Goal: Task Accomplishment & Management: Manage account settings

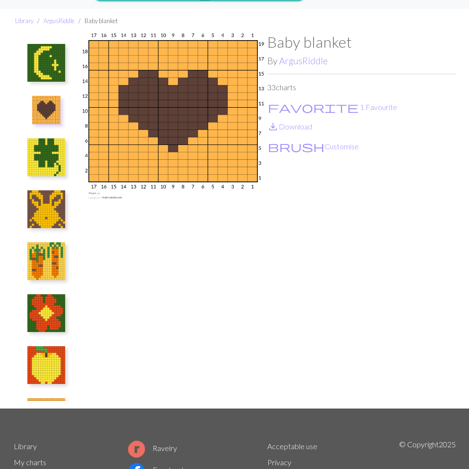
scroll to position [72, 0]
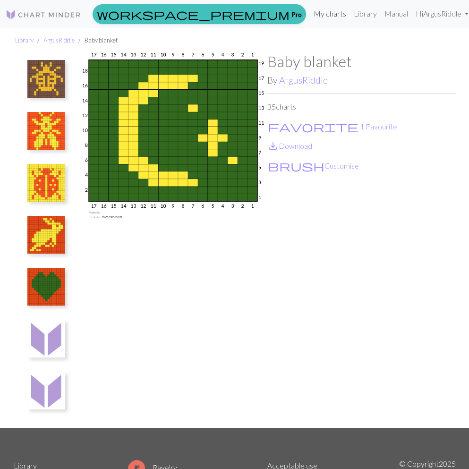
click at [313, 15] on link "My charts" at bounding box center [330, 13] width 40 height 19
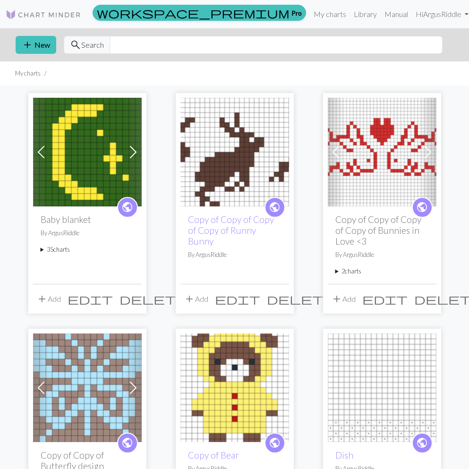
click at [62, 250] on summary "35 charts" at bounding box center [88, 249] width 94 height 9
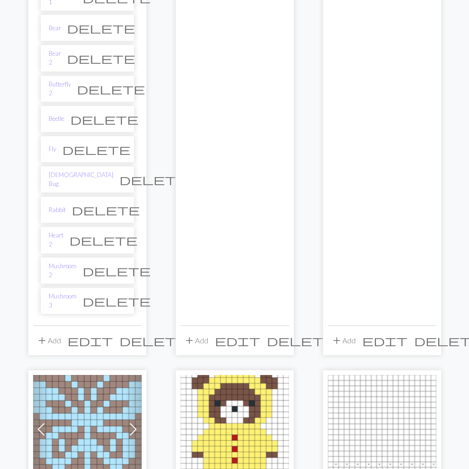
scroll to position [1012, 0]
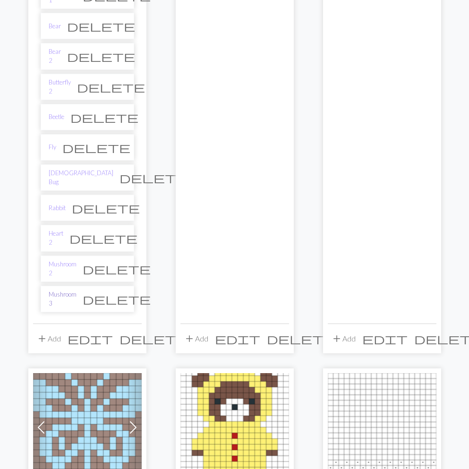
click at [76, 290] on link "Mushroom 3" at bounding box center [63, 299] width 28 height 18
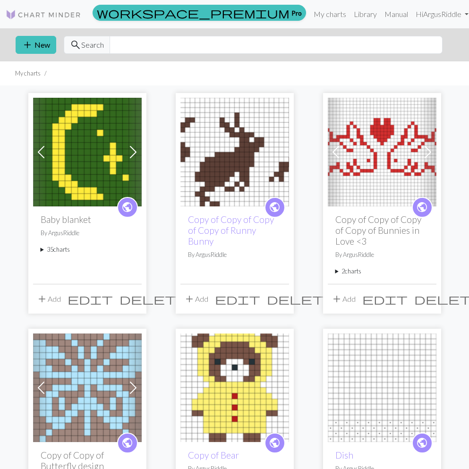
click at [51, 248] on summary "35 charts" at bounding box center [88, 249] width 94 height 9
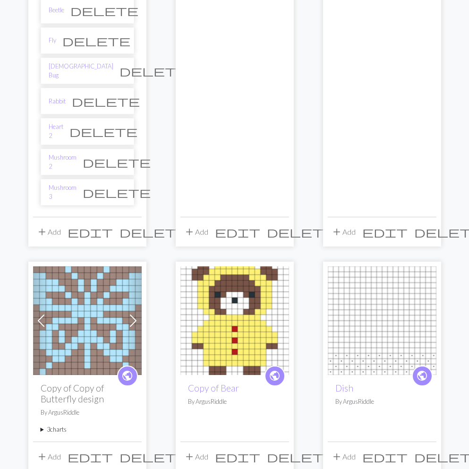
scroll to position [1119, 0]
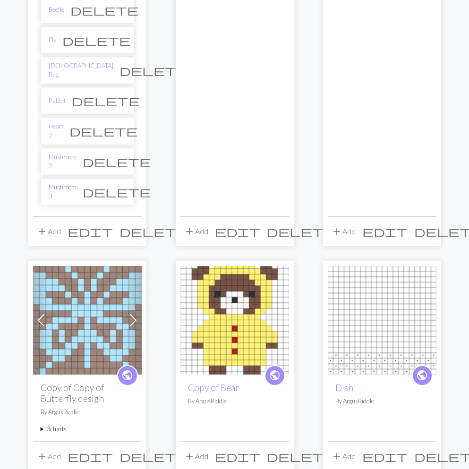
click at [64, 183] on link "Mushroom 3" at bounding box center [63, 192] width 28 height 18
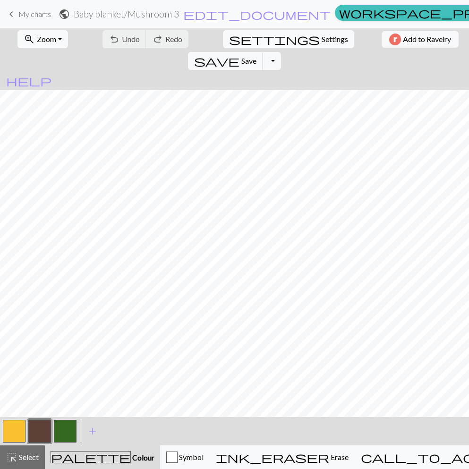
click at [14, 429] on button "button" at bounding box center [14, 431] width 23 height 23
click at [46, 422] on button "button" at bounding box center [39, 431] width 23 height 23
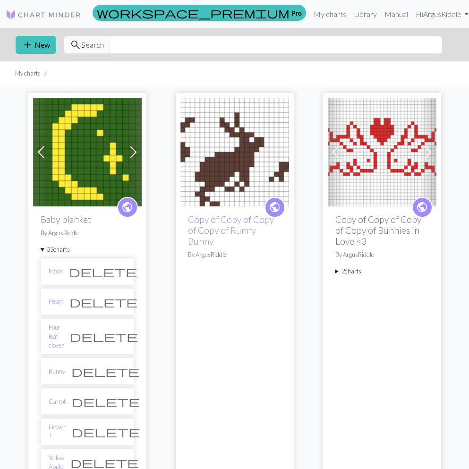
click at [129, 205] on span "public" at bounding box center [127, 207] width 12 height 15
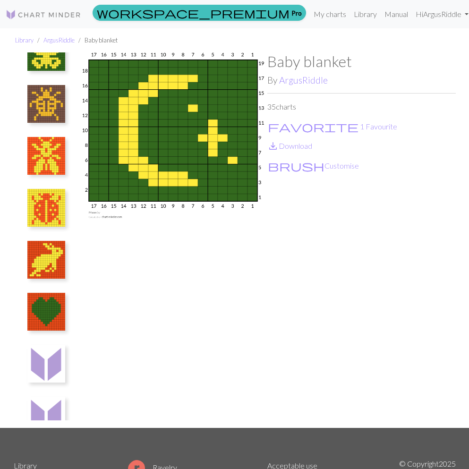
scroll to position [1423, 0]
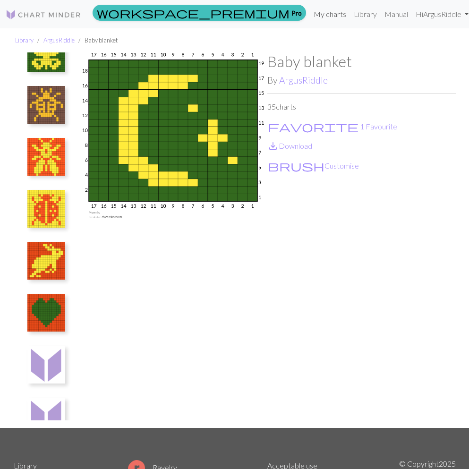
click at [313, 17] on link "My charts" at bounding box center [330, 14] width 40 height 19
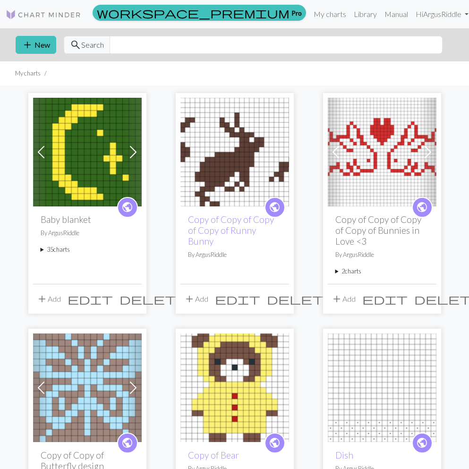
click at [60, 249] on summary "35 charts" at bounding box center [88, 249] width 94 height 9
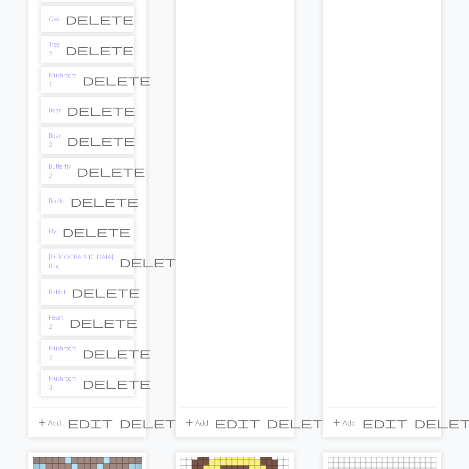
scroll to position [926, 0]
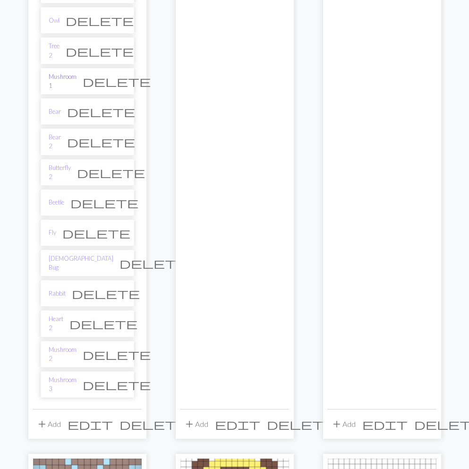
click at [70, 73] on link "Mushroom 1" at bounding box center [63, 81] width 28 height 18
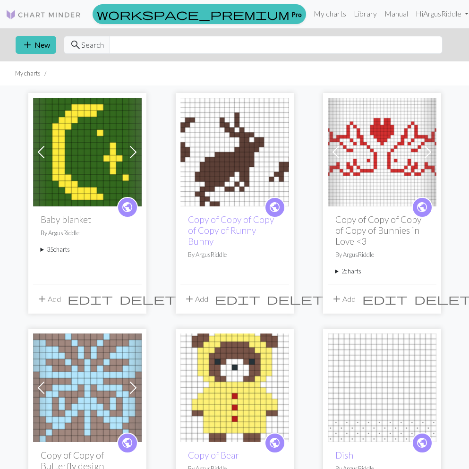
click at [52, 253] on summary "35 charts" at bounding box center [88, 249] width 94 height 9
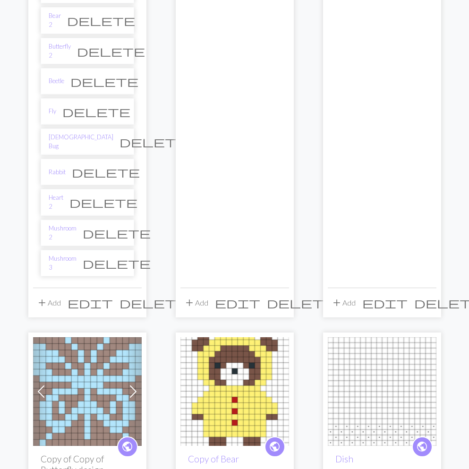
scroll to position [1044, 0]
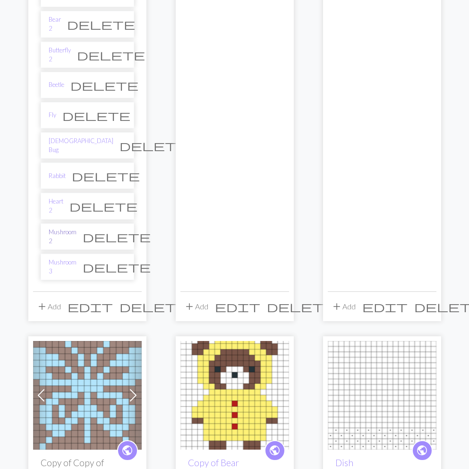
click at [68, 228] on link "Mushroom 2" at bounding box center [63, 237] width 28 height 18
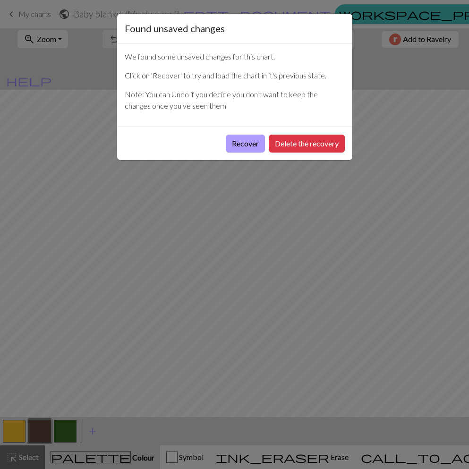
click at [227, 141] on button "Recover" at bounding box center [245, 144] width 39 height 18
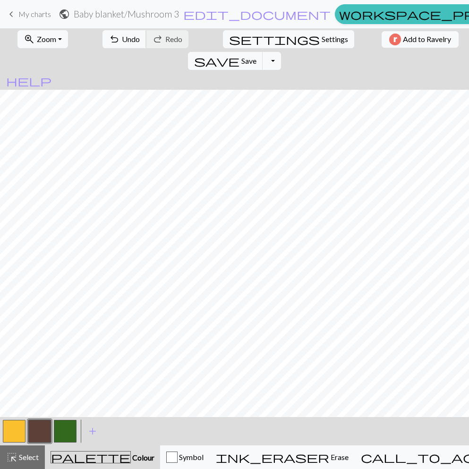
click at [109, 38] on span "undo" at bounding box center [114, 39] width 11 height 13
click at [4, 427] on button "button" at bounding box center [14, 431] width 23 height 23
drag, startPoint x: 35, startPoint y: 427, endPoint x: 49, endPoint y: 419, distance: 16.0
click at [35, 427] on button "button" at bounding box center [39, 431] width 23 height 23
click at [122, 42] on span "Undo" at bounding box center [131, 38] width 18 height 9
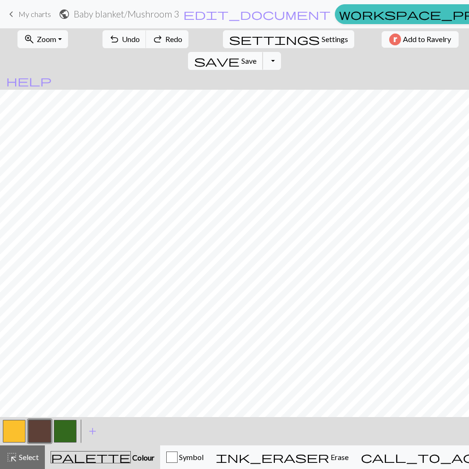
click at [256, 56] on span "Save" at bounding box center [248, 60] width 15 height 9
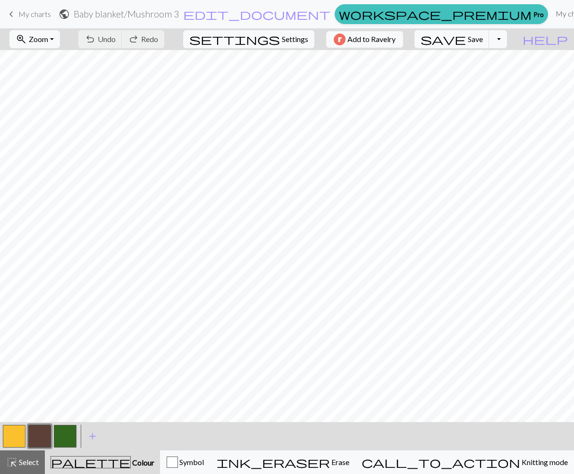
click at [469, 11] on link "My charts" at bounding box center [572, 13] width 40 height 19
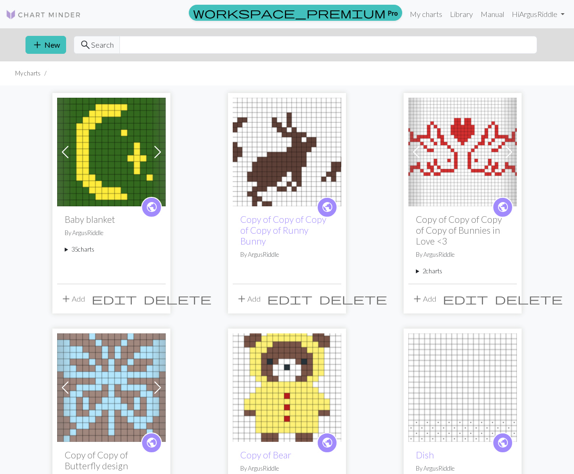
click at [79, 251] on summary "35 charts" at bounding box center [112, 249] width 94 height 9
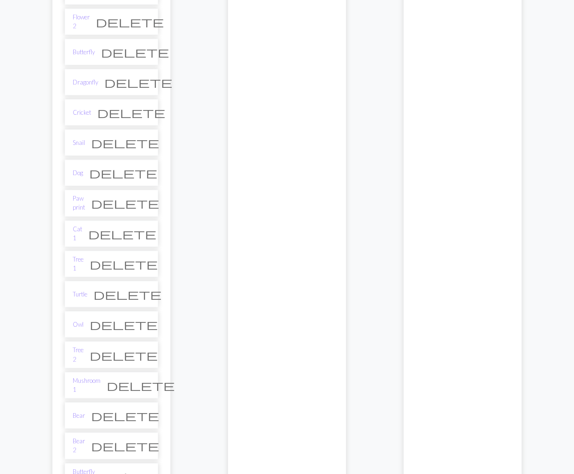
scroll to position [623, 0]
click at [92, 378] on link "Mushroom 1" at bounding box center [87, 385] width 28 height 18
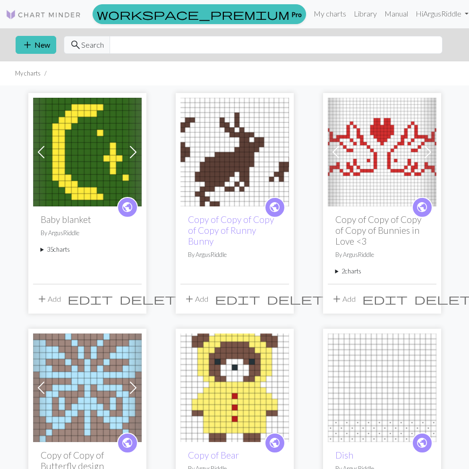
click at [47, 250] on summary "35 charts" at bounding box center [88, 249] width 94 height 9
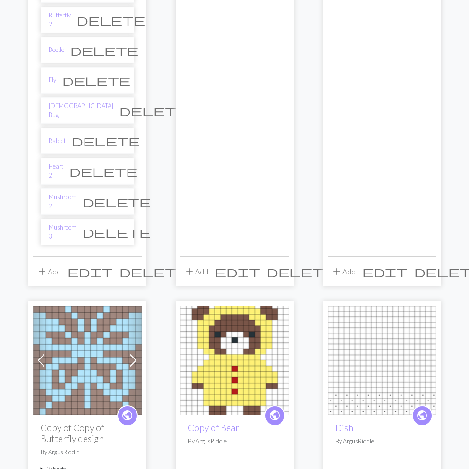
scroll to position [1071, 0]
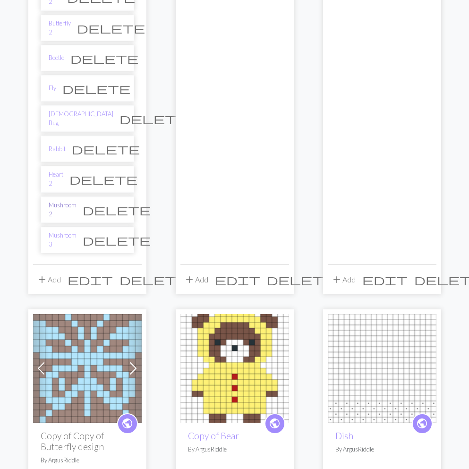
click at [71, 201] on link "Mushroom 2" at bounding box center [63, 210] width 28 height 18
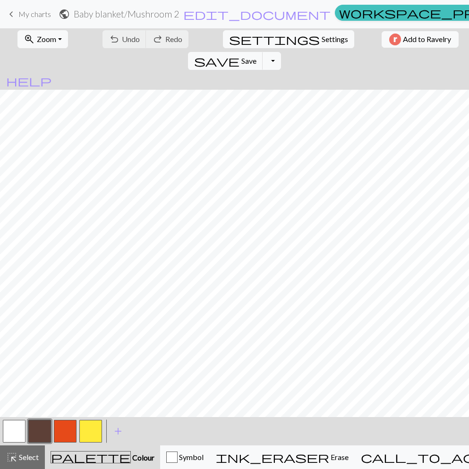
click at [17, 427] on button "button" at bounding box center [14, 431] width 23 height 23
click at [14, 436] on button "button" at bounding box center [14, 431] width 23 height 23
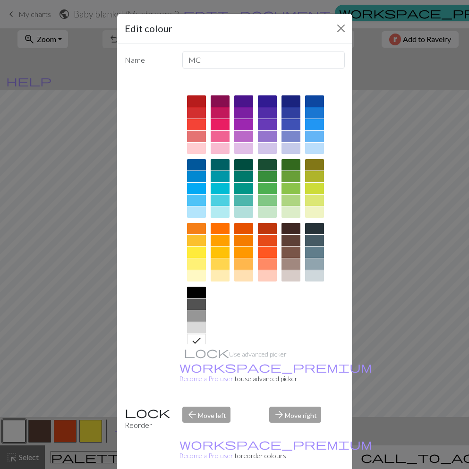
click at [293, 173] on div at bounding box center [291, 176] width 19 height 11
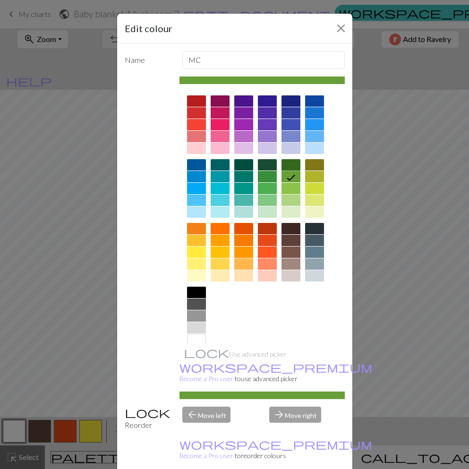
click at [289, 165] on div at bounding box center [291, 164] width 19 height 11
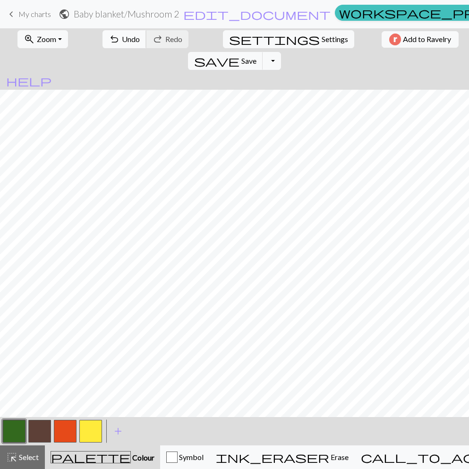
click at [122, 39] on span "Undo" at bounding box center [131, 38] width 18 height 9
click at [122, 34] on span "Undo" at bounding box center [131, 38] width 18 height 9
click at [89, 437] on button "button" at bounding box center [90, 431] width 23 height 23
click at [88, 424] on button "button" at bounding box center [90, 431] width 23 height 23
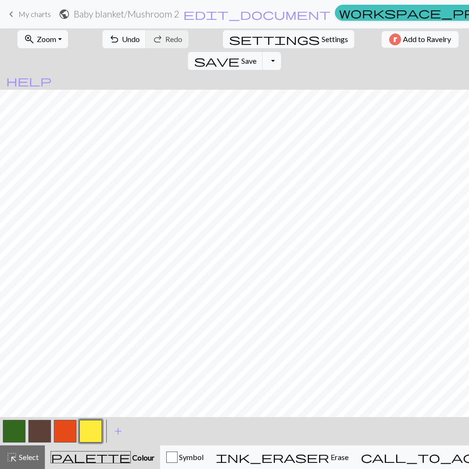
click at [75, 431] on button "button" at bounding box center [65, 431] width 23 height 23
click at [97, 437] on button "button" at bounding box center [90, 431] width 23 height 23
click at [68, 436] on button "button" at bounding box center [65, 431] width 23 height 23
click at [95, 436] on button "button" at bounding box center [90, 431] width 23 height 23
click at [61, 434] on button "button" at bounding box center [65, 431] width 23 height 23
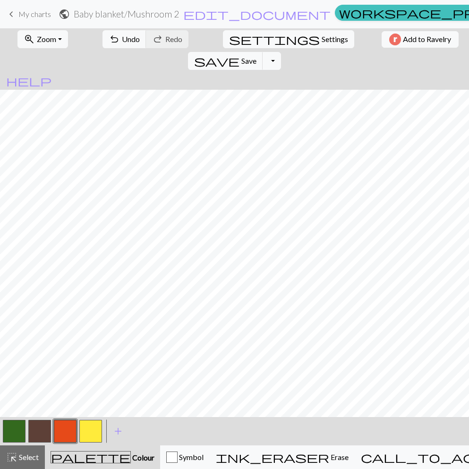
click at [98, 429] on button "button" at bounding box center [90, 431] width 23 height 23
click at [61, 436] on button "button" at bounding box center [65, 431] width 23 height 23
click at [91, 432] on button "button" at bounding box center [90, 431] width 23 height 23
click at [61, 430] on button "button" at bounding box center [65, 431] width 23 height 23
click at [94, 437] on button "button" at bounding box center [90, 431] width 23 height 23
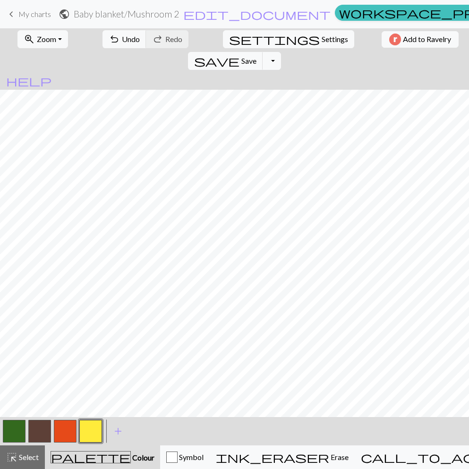
click at [63, 432] on button "button" at bounding box center [65, 431] width 23 height 23
click at [90, 429] on button "button" at bounding box center [90, 431] width 23 height 23
click at [70, 436] on button "button" at bounding box center [65, 431] width 23 height 23
click at [88, 431] on button "button" at bounding box center [90, 431] width 23 height 23
click at [263, 52] on button "save Save Save" at bounding box center [225, 61] width 75 height 18
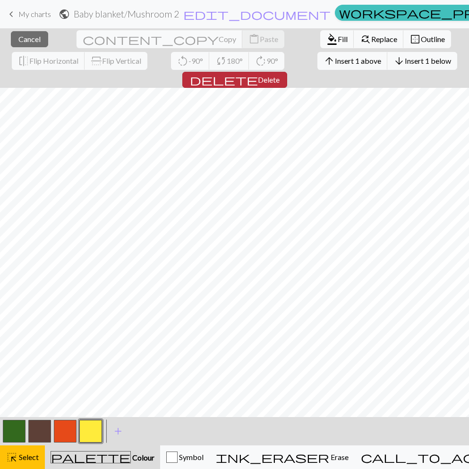
click at [280, 75] on span "Delete" at bounding box center [269, 79] width 22 height 9
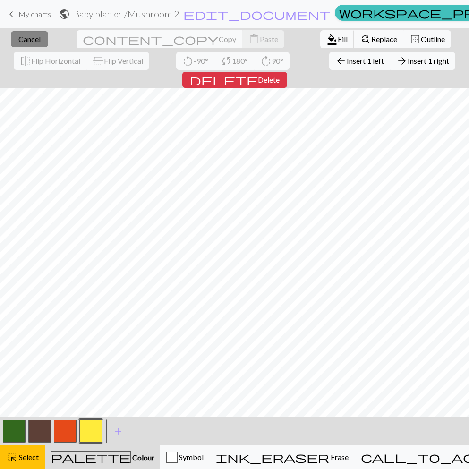
click at [32, 39] on span "Cancel" at bounding box center [29, 38] width 22 height 9
click at [335, 64] on span "Insert 1 above" at bounding box center [358, 60] width 46 height 9
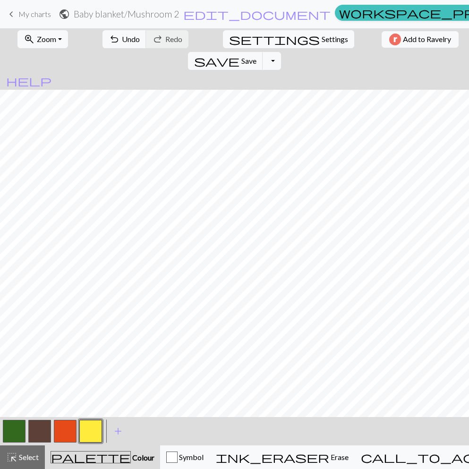
click at [65, 430] on button "button" at bounding box center [65, 431] width 23 height 23
click at [94, 428] on button "button" at bounding box center [90, 431] width 23 height 23
click at [73, 428] on button "button" at bounding box center [65, 431] width 23 height 23
click at [98, 428] on button "button" at bounding box center [90, 431] width 23 height 23
drag, startPoint x: 65, startPoint y: 438, endPoint x: 67, endPoint y: 433, distance: 5.8
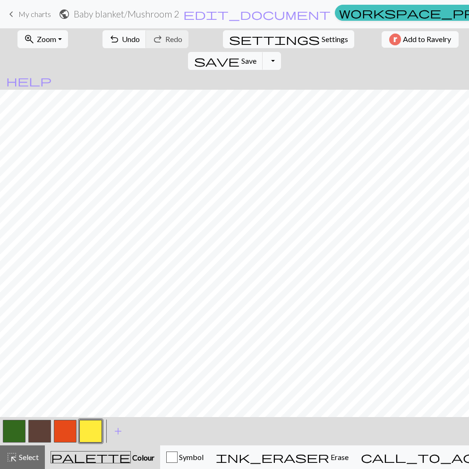
click at [65, 436] on button "button" at bounding box center [65, 431] width 23 height 23
click at [263, 52] on button "save Save Save" at bounding box center [225, 61] width 75 height 18
click at [90, 439] on button "button" at bounding box center [90, 431] width 23 height 23
click at [65, 432] on button "button" at bounding box center [65, 431] width 23 height 23
click at [263, 52] on button "save Save Save" at bounding box center [225, 61] width 75 height 18
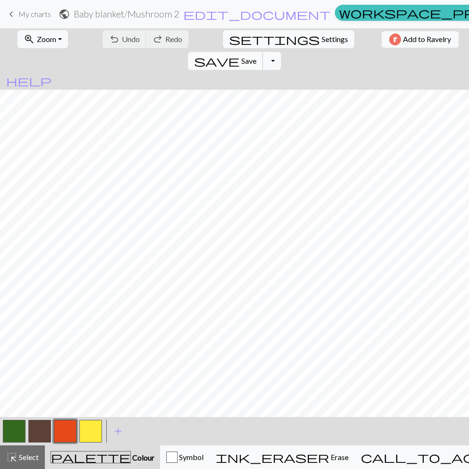
click at [239, 54] on span "save" at bounding box center [216, 60] width 45 height 13
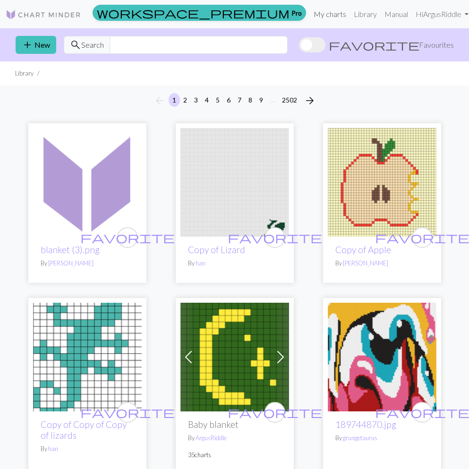
click at [331, 12] on link "My charts" at bounding box center [330, 14] width 40 height 19
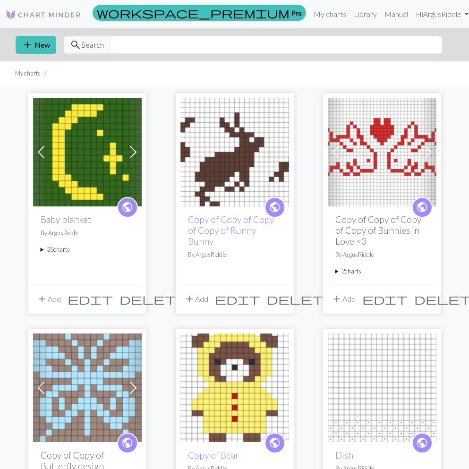
click at [427, 297] on span "delete" at bounding box center [448, 298] width 68 height 13
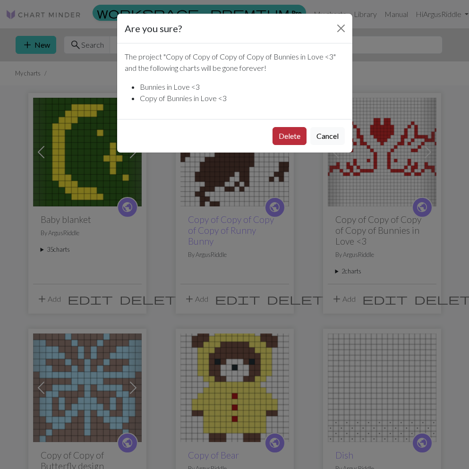
click at [288, 139] on button "Delete" at bounding box center [290, 136] width 34 height 18
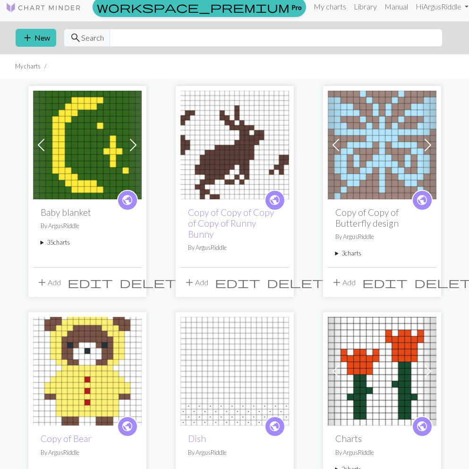
scroll to position [8, 0]
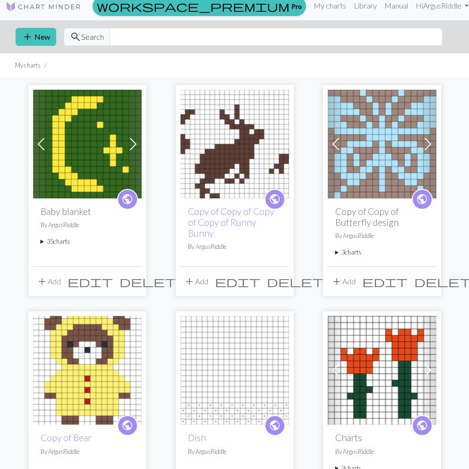
click at [429, 371] on span at bounding box center [427, 370] width 15 height 15
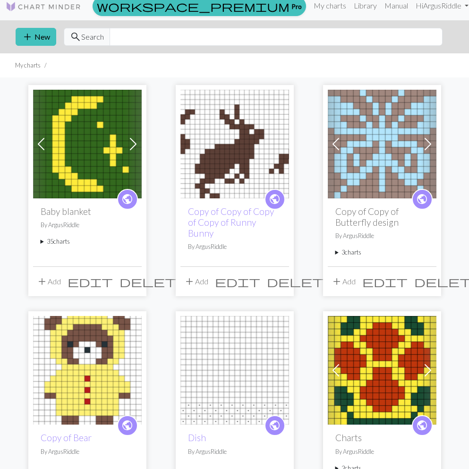
click at [429, 371] on span at bounding box center [427, 370] width 15 height 15
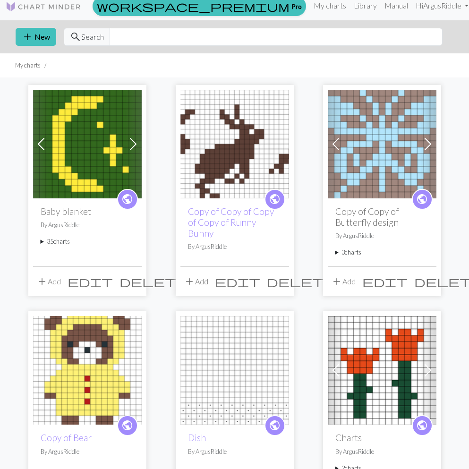
click at [44, 143] on span at bounding box center [41, 144] width 15 height 15
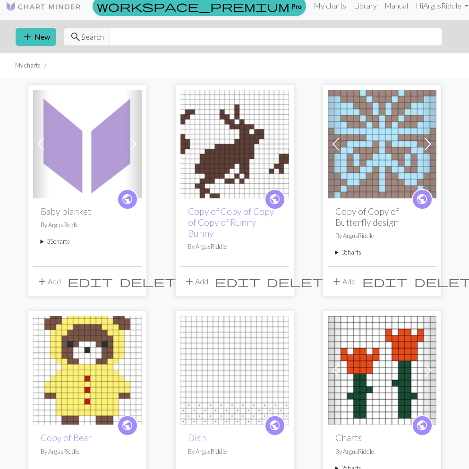
click at [44, 143] on span at bounding box center [41, 144] width 15 height 15
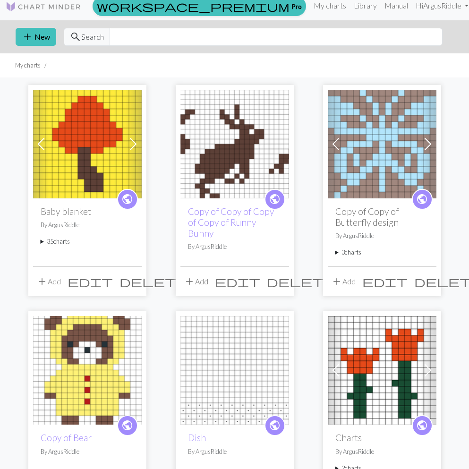
click at [44, 143] on span at bounding box center [41, 144] width 15 height 15
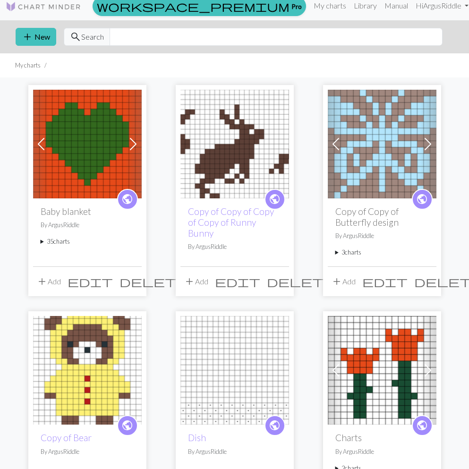
click at [44, 143] on span at bounding box center [41, 144] width 15 height 15
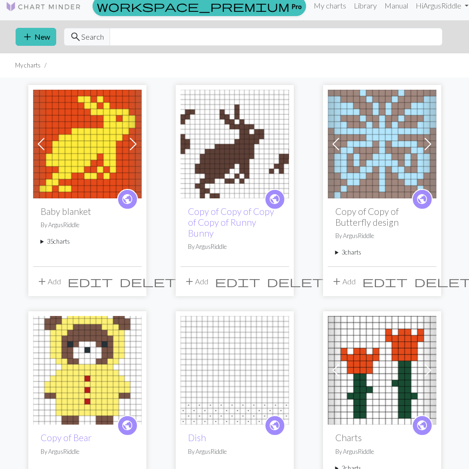
scroll to position [11, 0]
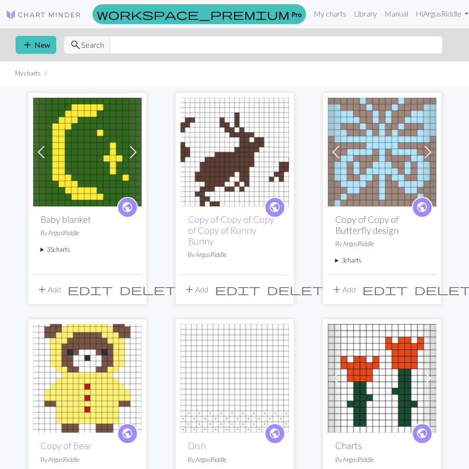
scroll to position [11, 0]
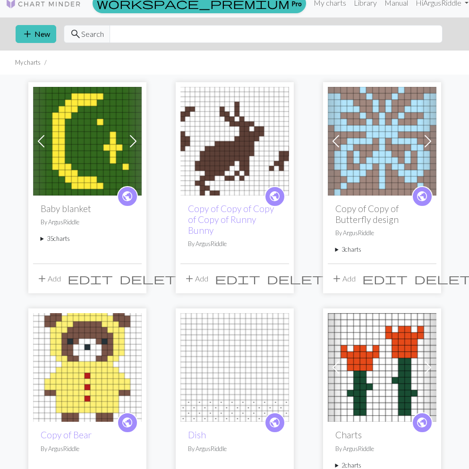
click at [41, 144] on span at bounding box center [41, 141] width 15 height 15
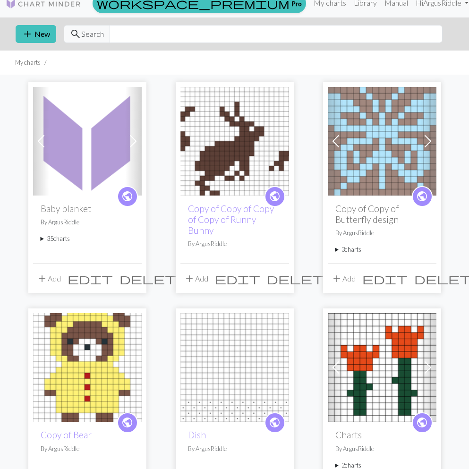
click at [41, 144] on span at bounding box center [41, 141] width 15 height 15
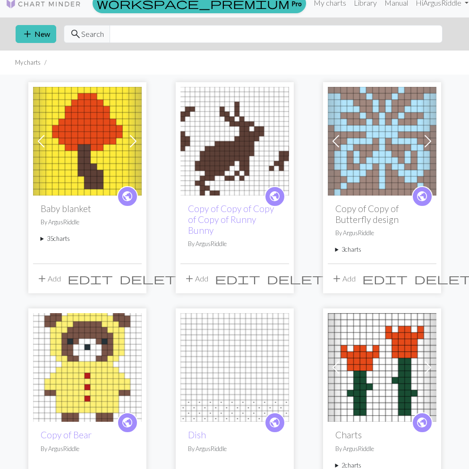
click at [41, 144] on span at bounding box center [41, 141] width 15 height 15
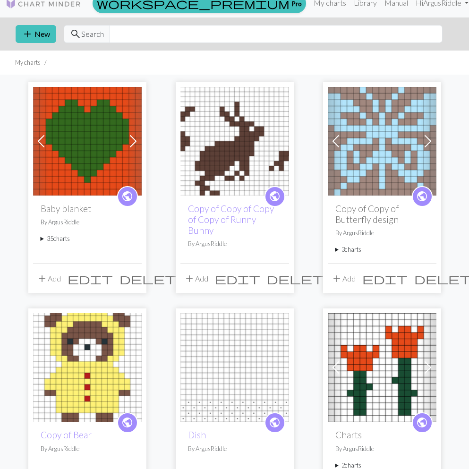
click at [41, 144] on span at bounding box center [41, 141] width 15 height 15
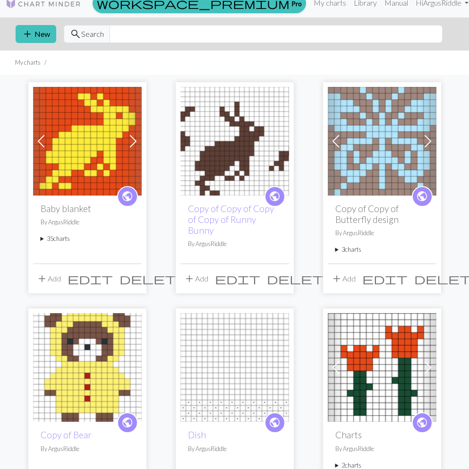
click at [41, 144] on span at bounding box center [41, 141] width 15 height 15
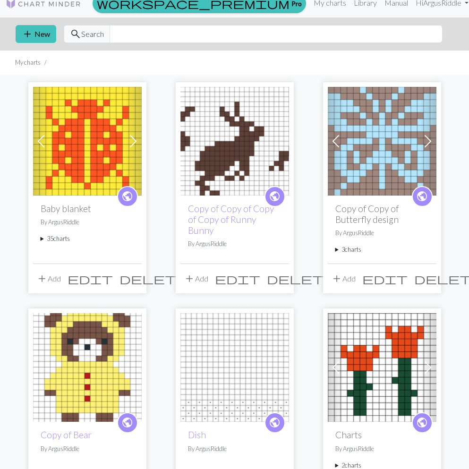
click at [41, 144] on span at bounding box center [41, 141] width 15 height 15
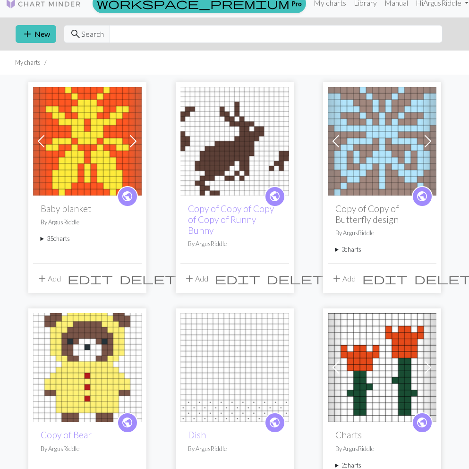
click at [41, 144] on span at bounding box center [41, 141] width 15 height 15
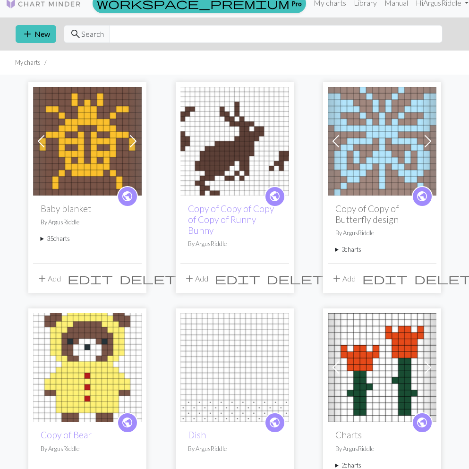
click at [41, 144] on span at bounding box center [41, 141] width 15 height 15
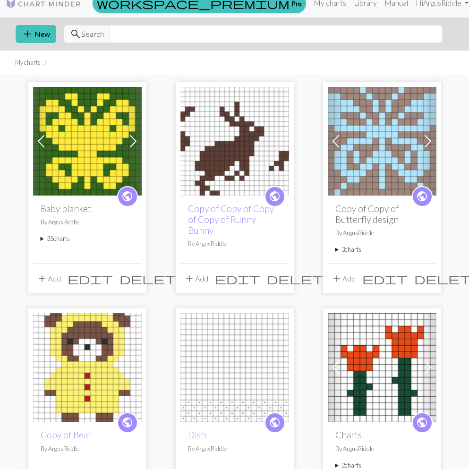
click at [41, 144] on span at bounding box center [41, 141] width 15 height 15
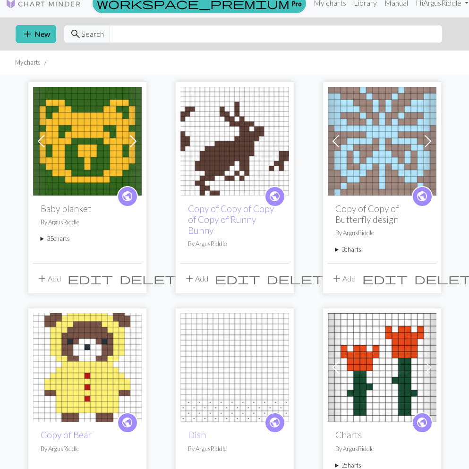
click at [41, 144] on span at bounding box center [41, 141] width 15 height 15
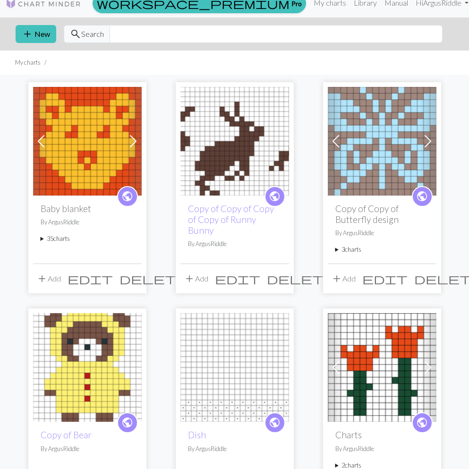
click at [41, 144] on span at bounding box center [41, 141] width 15 height 15
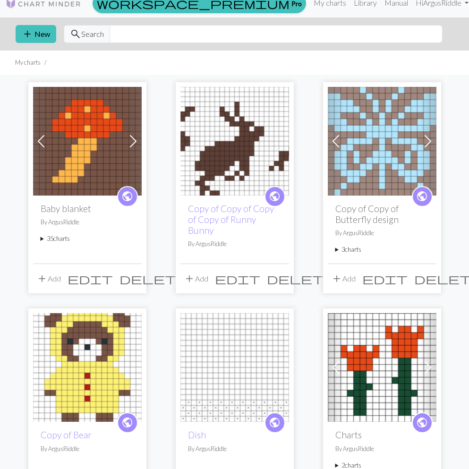
click at [41, 144] on span at bounding box center [41, 141] width 15 height 15
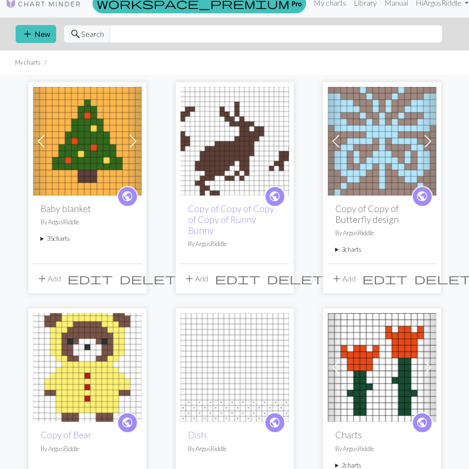
click at [43, 143] on span at bounding box center [41, 141] width 15 height 15
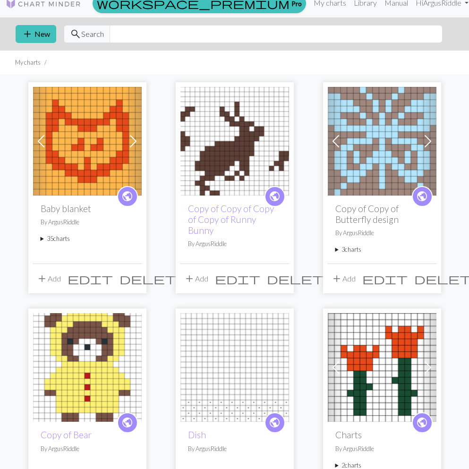
click at [43, 143] on span at bounding box center [41, 141] width 15 height 15
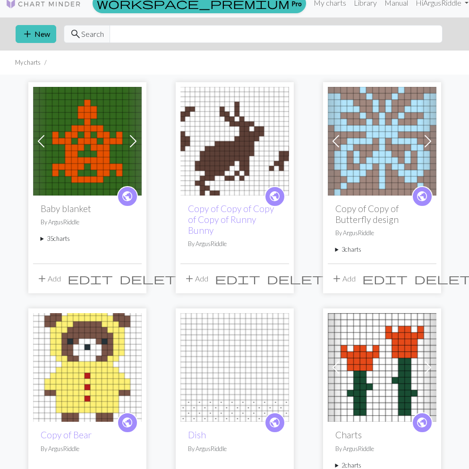
click at [43, 143] on span at bounding box center [41, 141] width 15 height 15
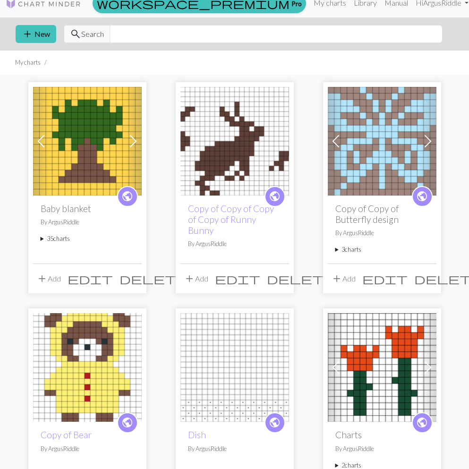
click at [43, 143] on span at bounding box center [41, 141] width 15 height 15
click at [129, 140] on span at bounding box center [133, 141] width 15 height 15
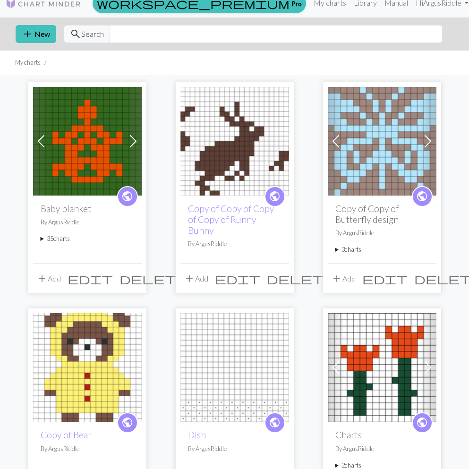
click at [129, 140] on span at bounding box center [133, 141] width 15 height 15
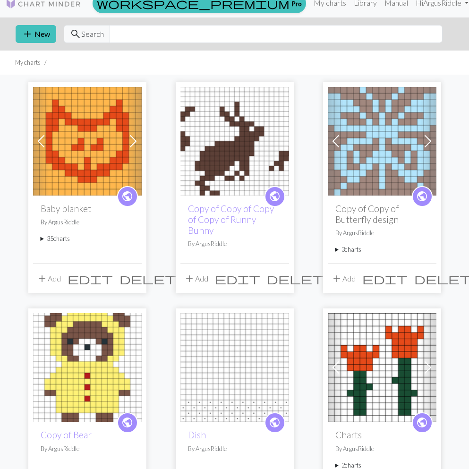
click at [129, 140] on span at bounding box center [133, 141] width 15 height 15
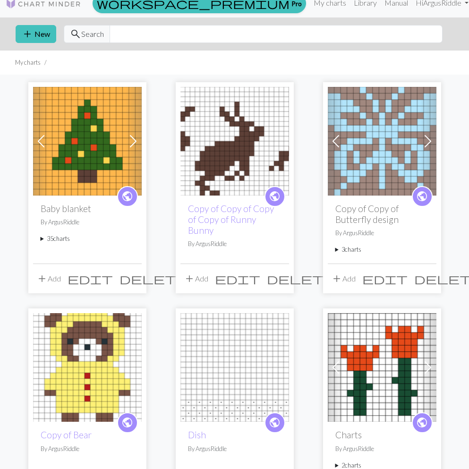
click at [129, 140] on span at bounding box center [133, 141] width 15 height 15
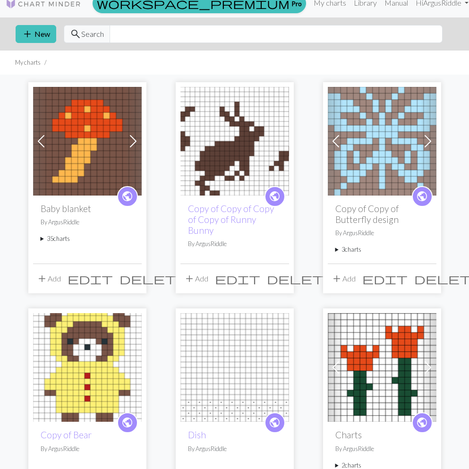
click at [129, 140] on span at bounding box center [133, 141] width 15 height 15
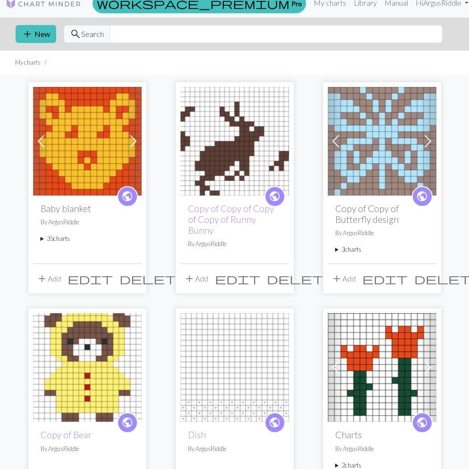
click at [51, 245] on div "public Baby blanket By ArgusRiddle 35 charts Moon delete Heart delete Four leaf…" at bounding box center [87, 230] width 109 height 68
click at [56, 239] on summary "35 charts" at bounding box center [88, 238] width 94 height 9
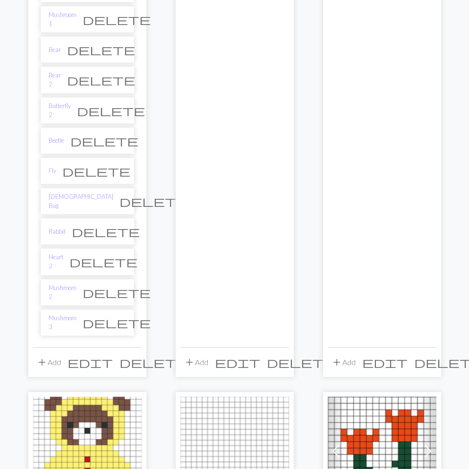
scroll to position [988, 0]
click at [50, 46] on link "Bear" at bounding box center [55, 50] width 12 height 9
